Goal: Task Accomplishment & Management: Manage account settings

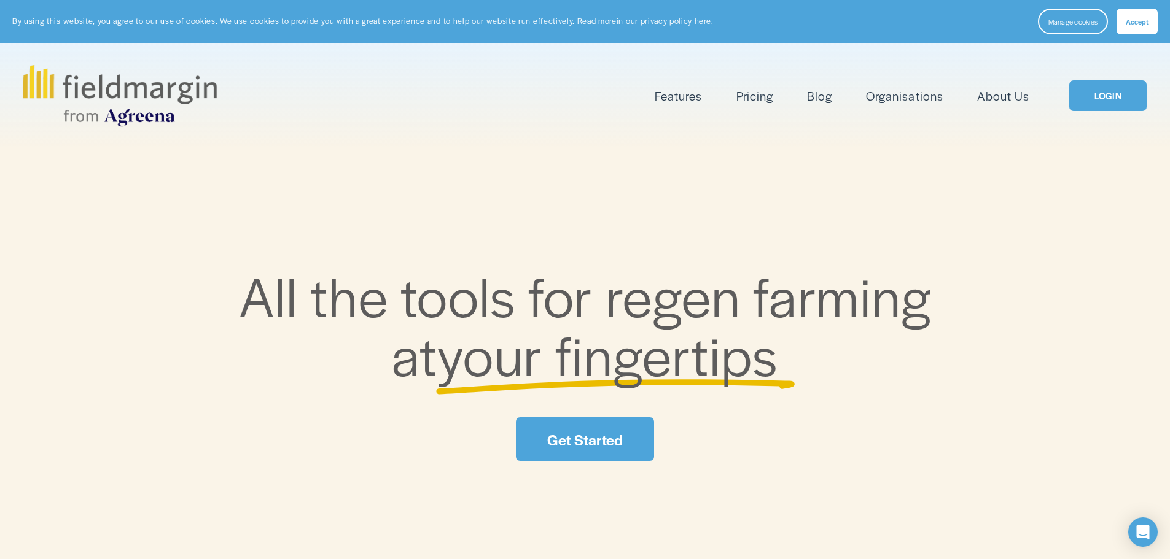
click at [1104, 91] on link "LOGIN" at bounding box center [1107, 95] width 77 height 31
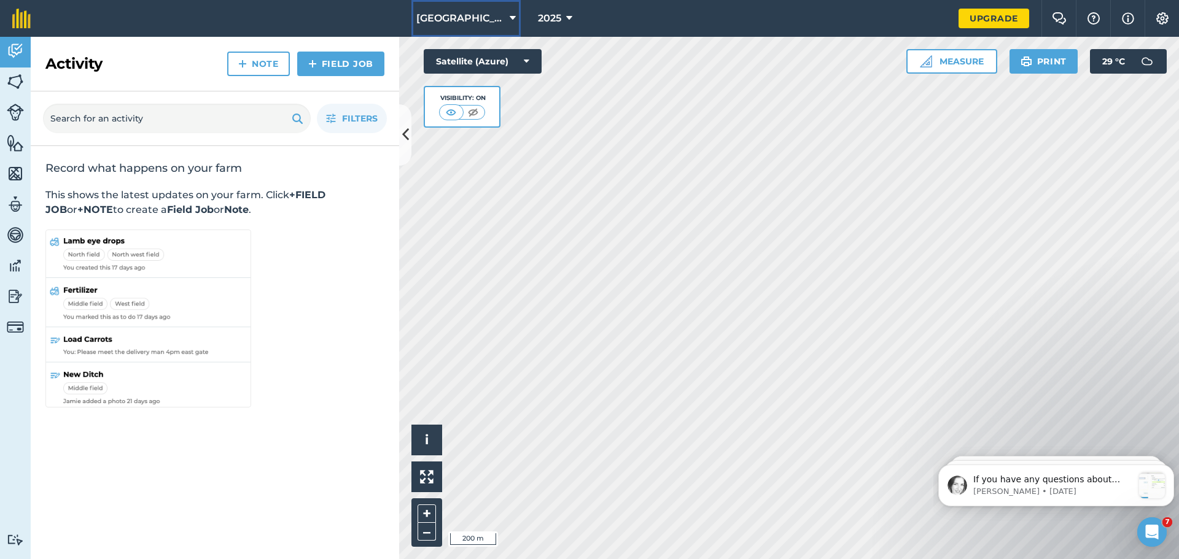
click at [510, 15] on icon at bounding box center [513, 18] width 6 height 15
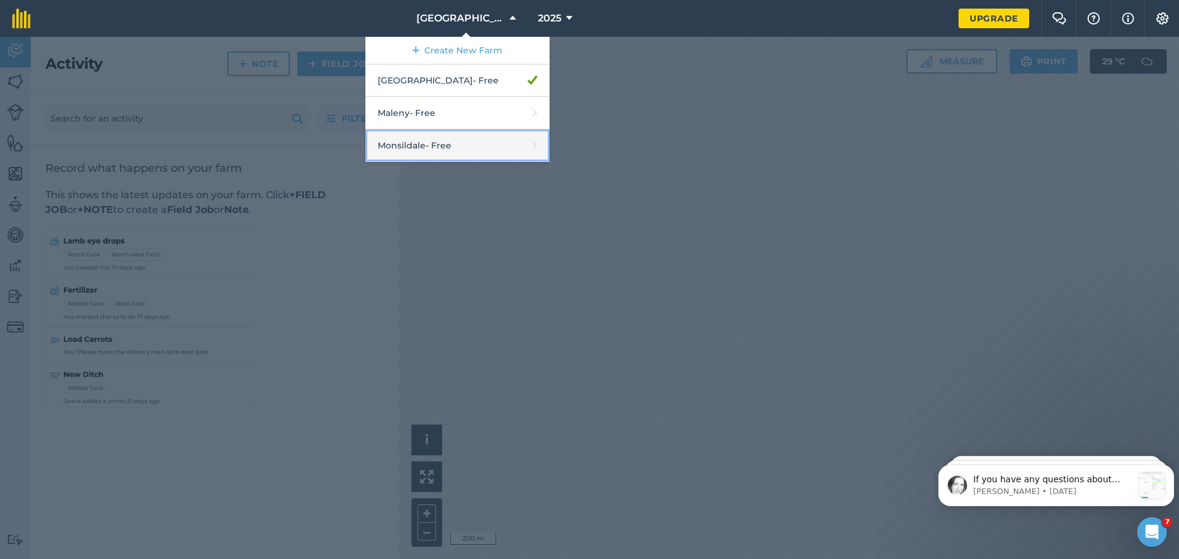
click at [443, 141] on link "Monsildale - Free" at bounding box center [457, 146] width 184 height 33
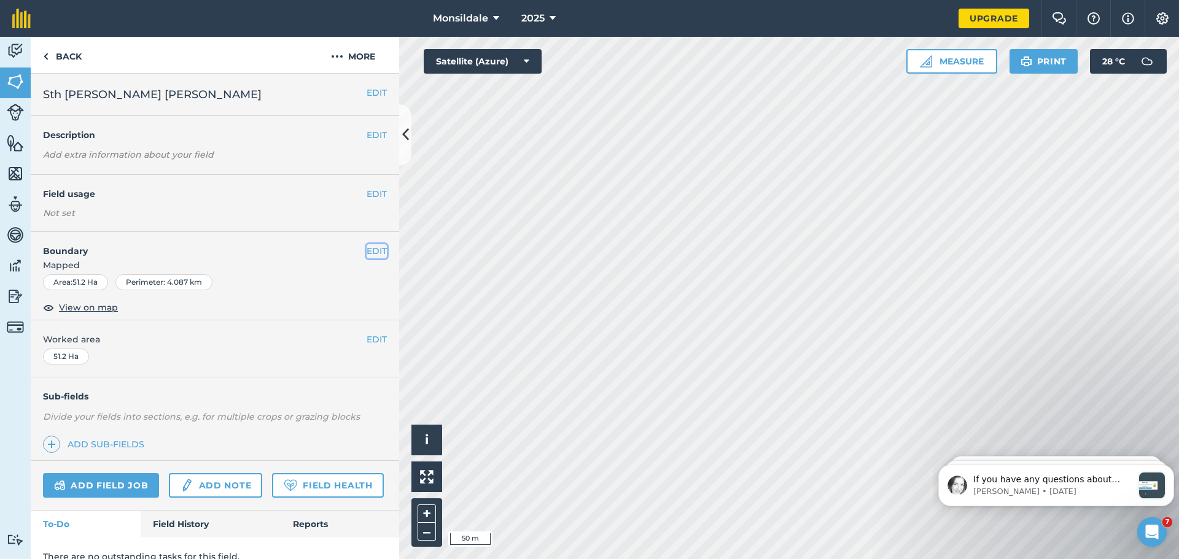
click at [367, 247] on button "EDIT" at bounding box center [377, 251] width 20 height 14
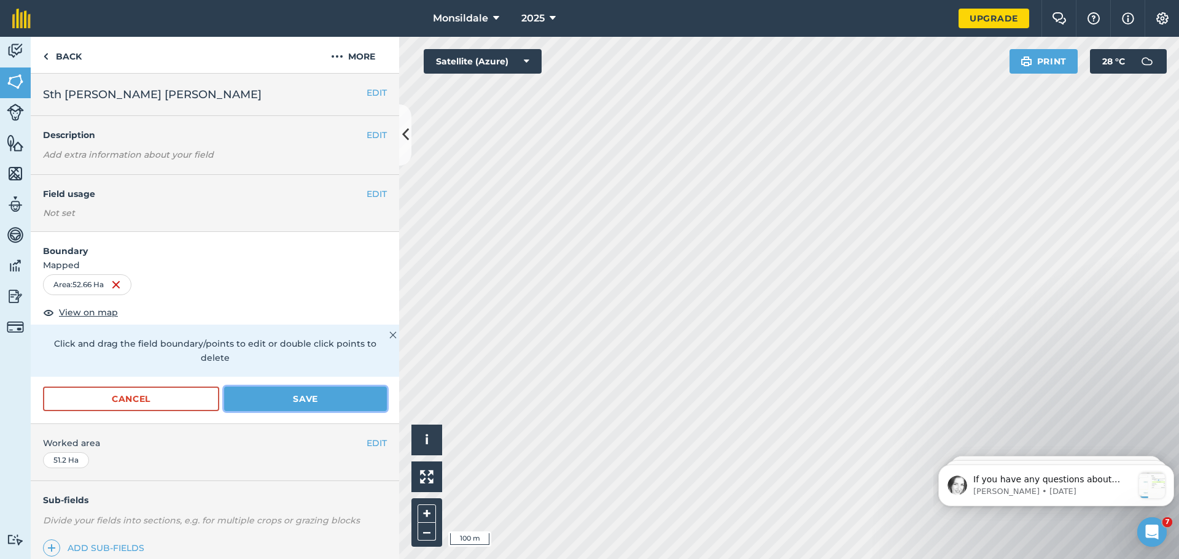
click at [249, 392] on button "Save" at bounding box center [305, 399] width 163 height 25
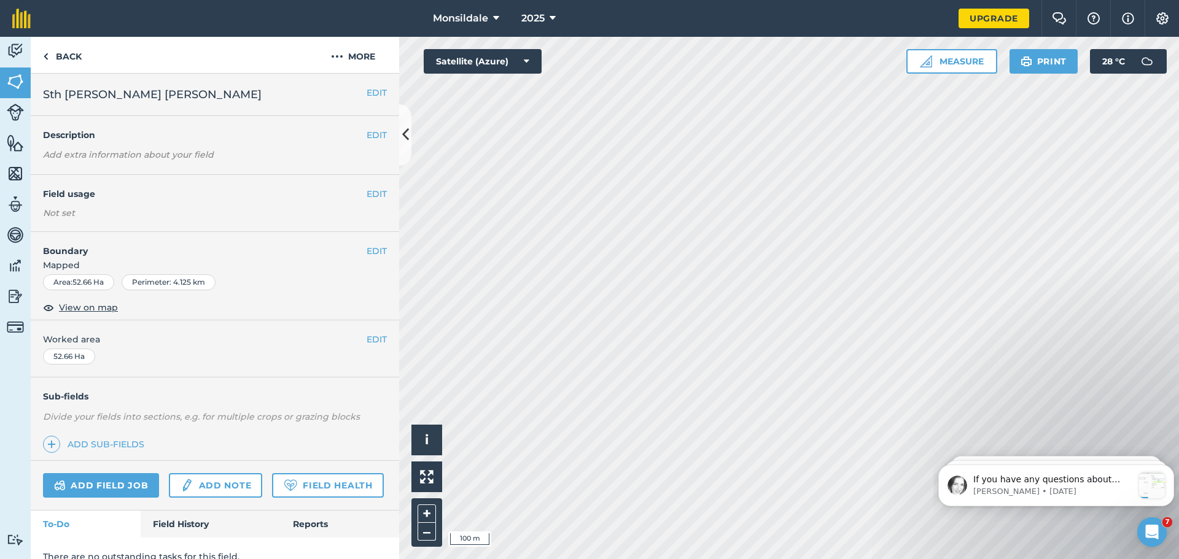
click at [913, 559] on html "Monsildale 2025 Upgrade Farm Chat Help Info Settings Map printing is not availa…" at bounding box center [589, 279] width 1179 height 559
click at [52, 52] on link "Back" at bounding box center [62, 55] width 63 height 36
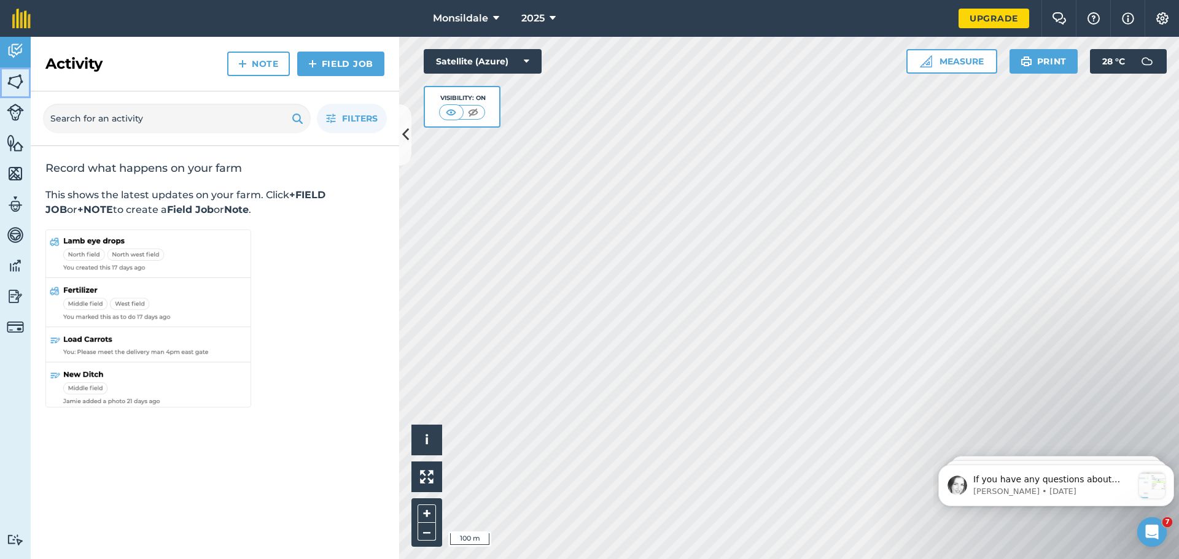
click at [11, 85] on img at bounding box center [15, 81] width 17 height 18
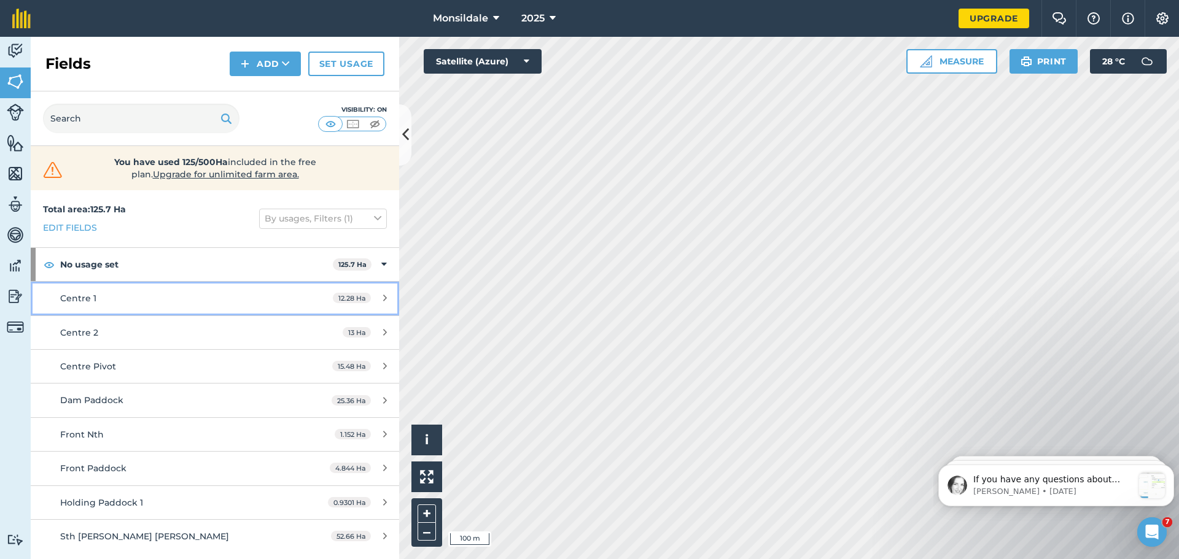
click at [152, 300] on div "Centre 1" at bounding box center [175, 299] width 231 height 14
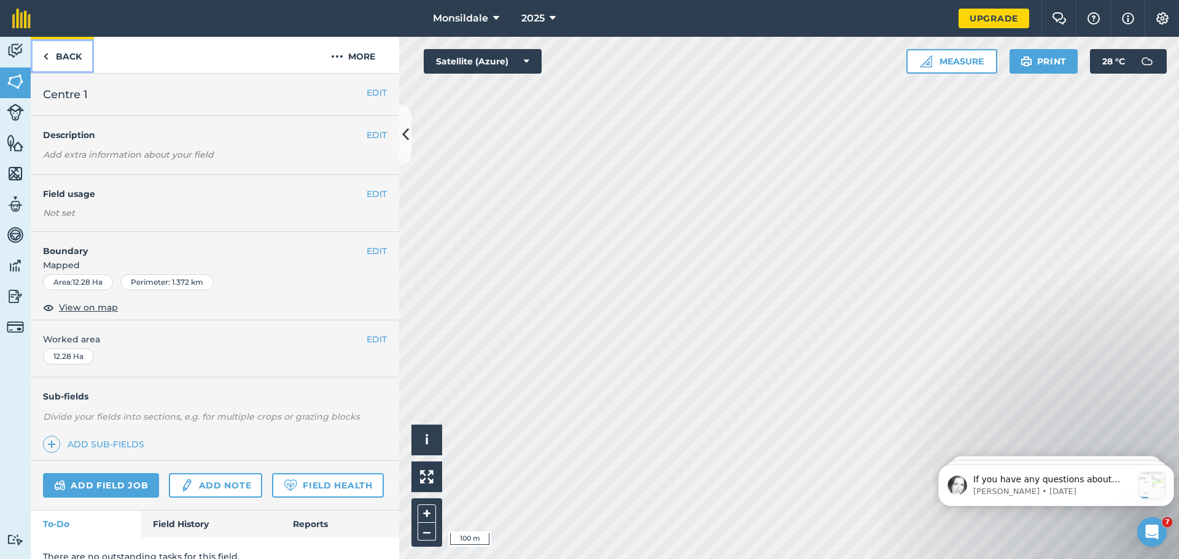
click at [47, 58] on img at bounding box center [46, 56] width 6 height 15
